Goal: Task Accomplishment & Management: Use online tool/utility

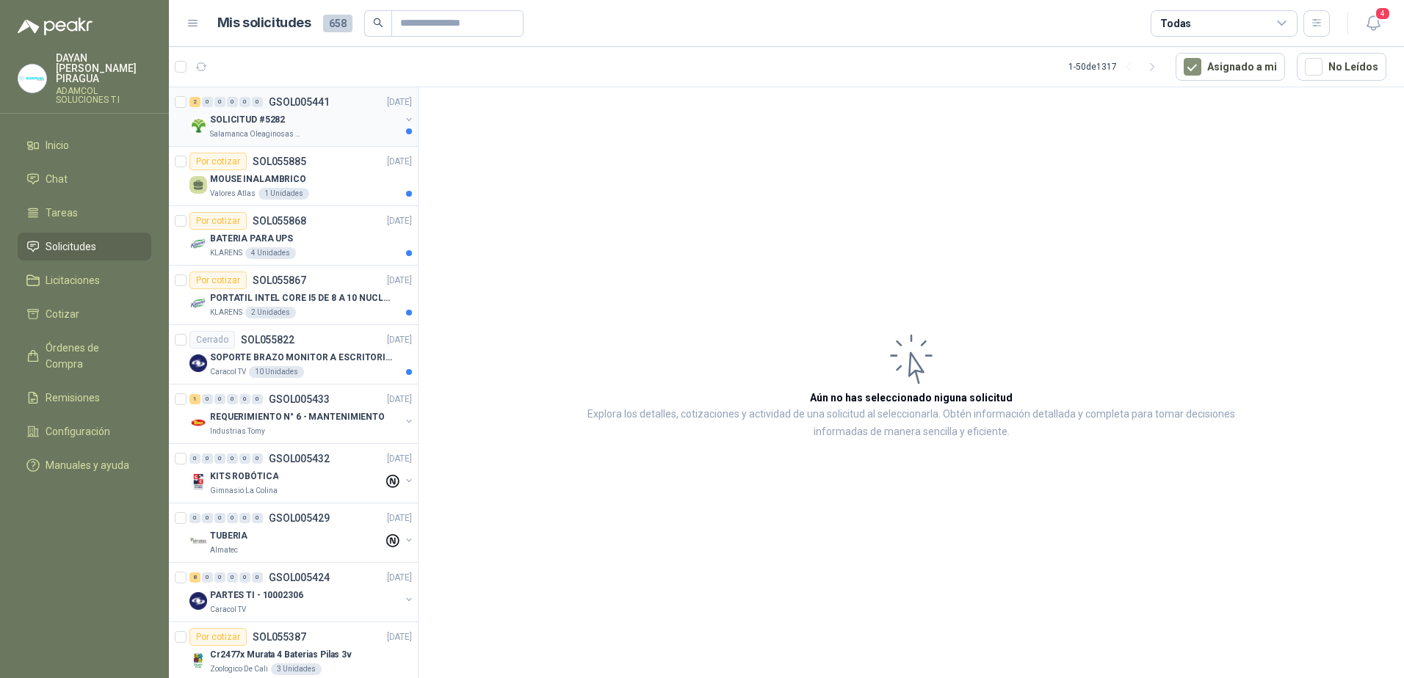
click at [291, 119] on div "SOLICITUD #5282" at bounding box center [305, 120] width 190 height 18
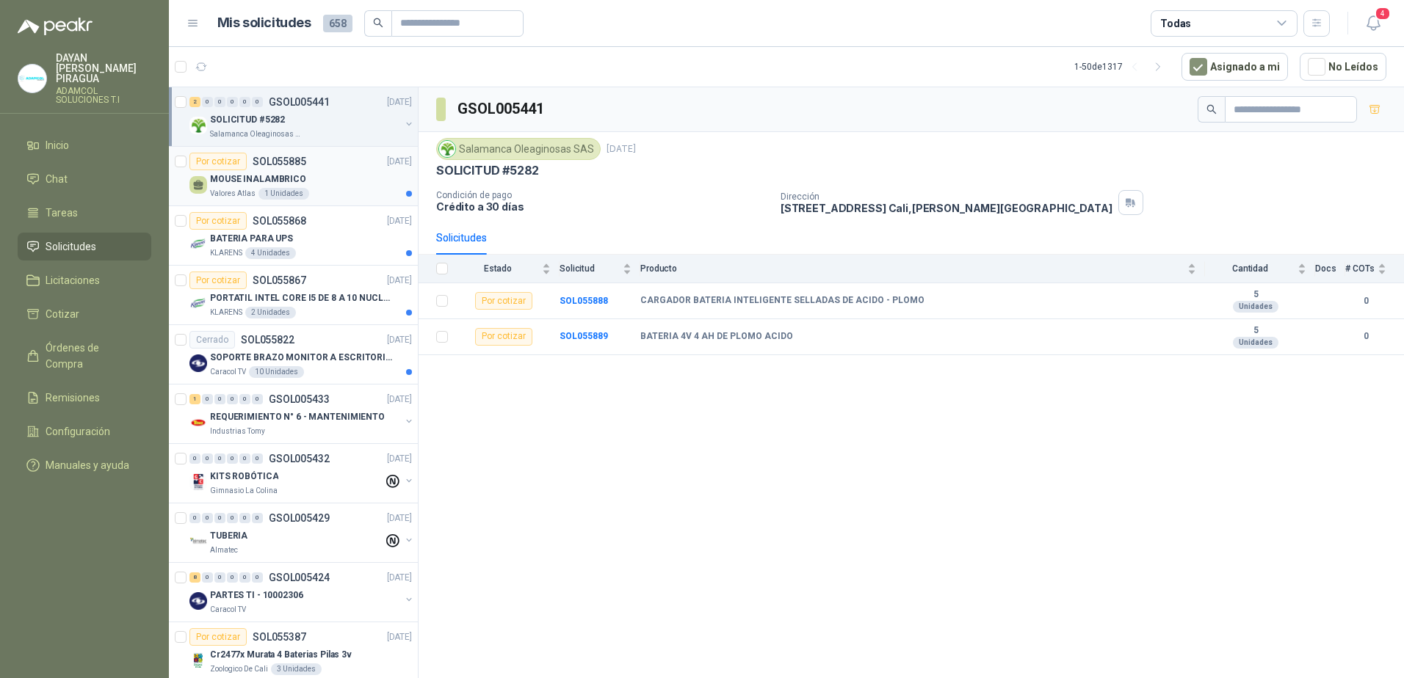
click at [319, 167] on div "Por cotizar SOL055885 [DATE]" at bounding box center [300, 162] width 222 height 18
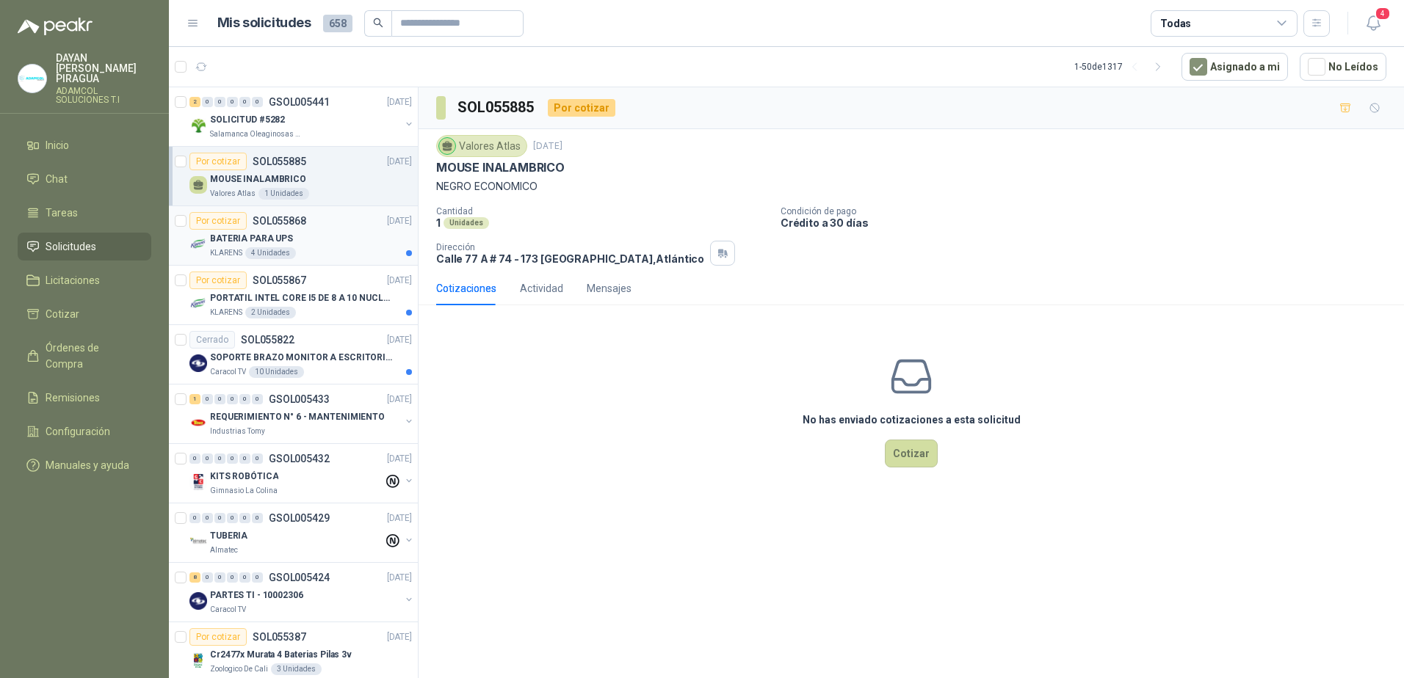
click at [325, 241] on div "BATERIA PARA UPS" at bounding box center [311, 239] width 202 height 18
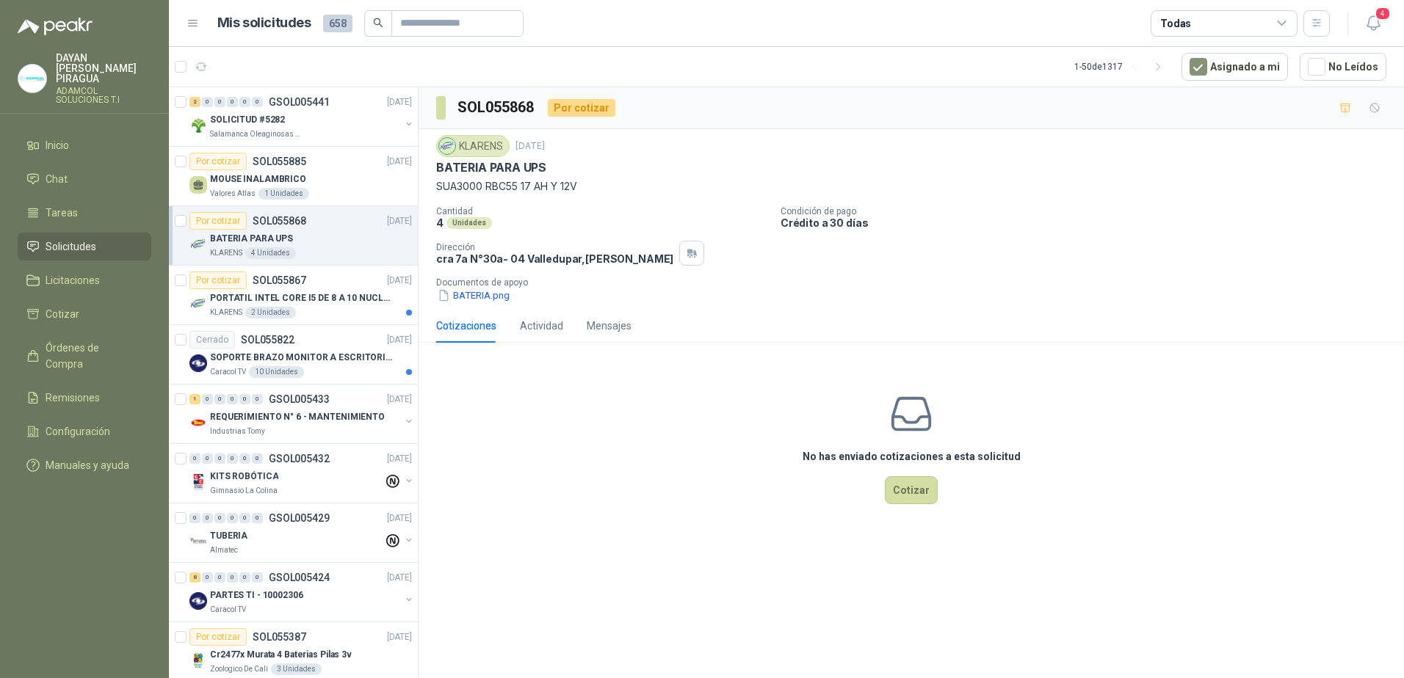
drag, startPoint x: 562, startPoint y: 156, endPoint x: 485, endPoint y: 159, distance: 76.4
click at [485, 159] on div "KLARENS [DATE] BATERIA PARA UPS SUA3000 RBC55 17 AH Y 12V" at bounding box center [911, 164] width 950 height 59
drag, startPoint x: 485, startPoint y: 159, endPoint x: 432, endPoint y: 173, distance: 54.9
click at [432, 173] on div "KLARENS [DATE] BATERIA PARA UPS SUA3000 RBC55 17 AH Y 12V Cantidad 4 Unidades C…" at bounding box center [910, 219] width 985 height 180
copy div "BATERIA PARA UPS SUA3000 RBC55 17 AH Y 12V"
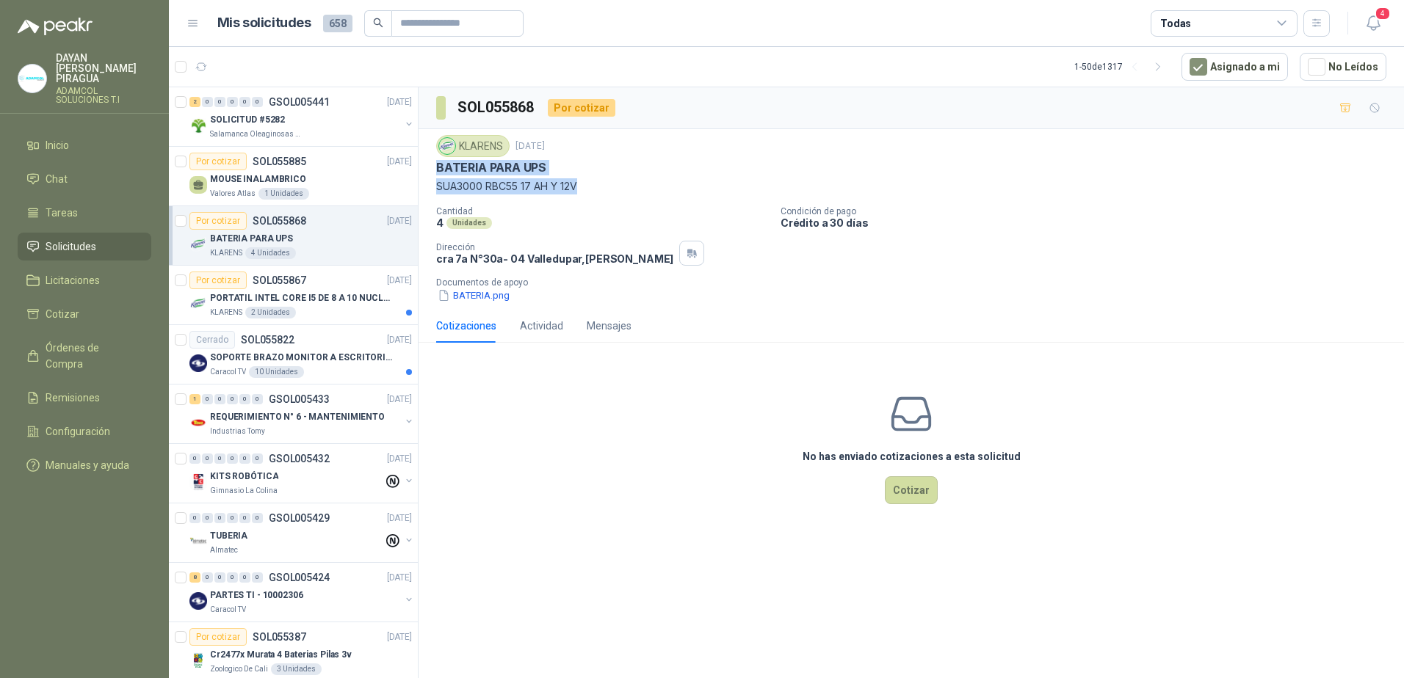
copy div "BATERIA PARA UPS SUA3000 RBC55 17 AH Y 12V"
drag, startPoint x: 549, startPoint y: 454, endPoint x: 549, endPoint y: 465, distance: 11.0
click at [549, 465] on div "No has enviado cotizaciones a esta solicitud Cotizar" at bounding box center [910, 448] width 985 height 187
